Goal: Task Accomplishment & Management: Manage account settings

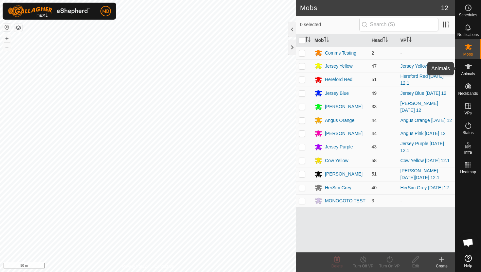
click at [467, 67] on icon at bounding box center [467, 66] width 7 height 5
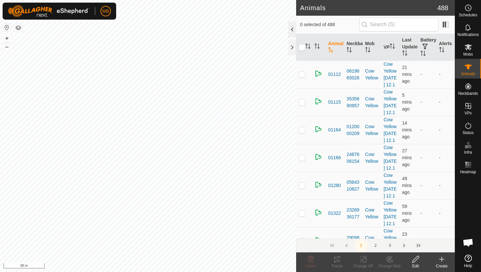
click at [291, 31] on div at bounding box center [292, 30] width 8 height 16
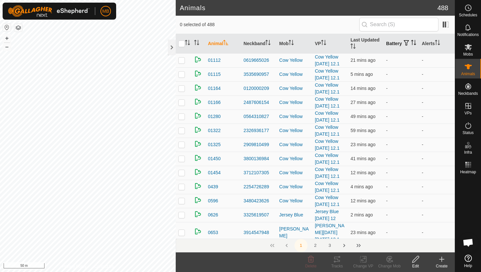
click at [411, 45] on icon "Activate to sort" at bounding box center [413, 42] width 5 height 5
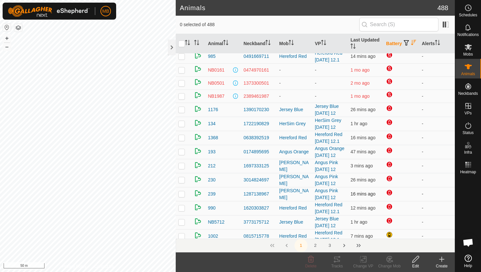
scroll to position [35, 0]
